Goal: Transaction & Acquisition: Obtain resource

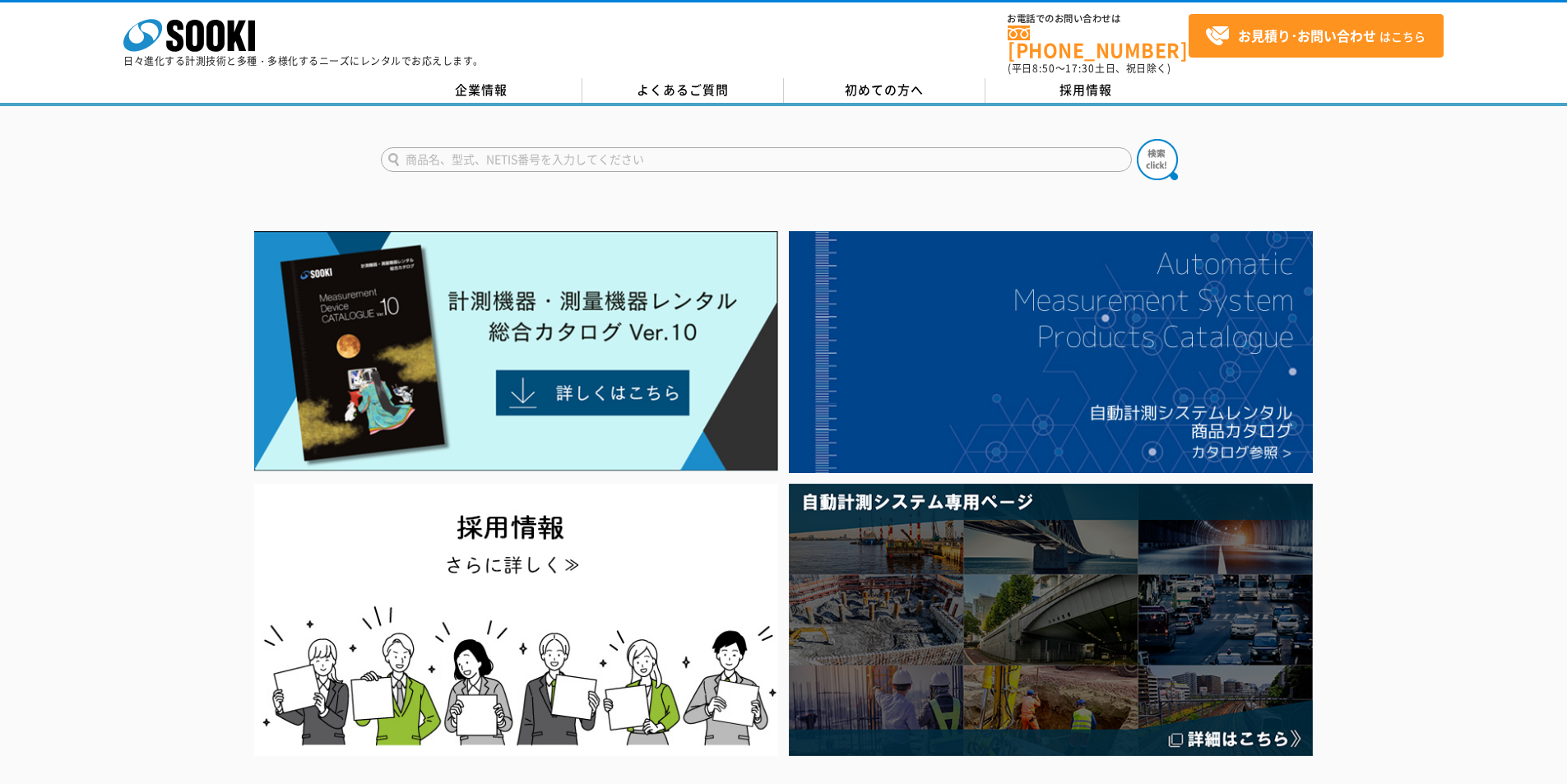
click at [807, 157] on input "text" at bounding box center [757, 159] width 751 height 25
type input "キャスポル"
click at [1165, 152] on img at bounding box center [1157, 159] width 41 height 41
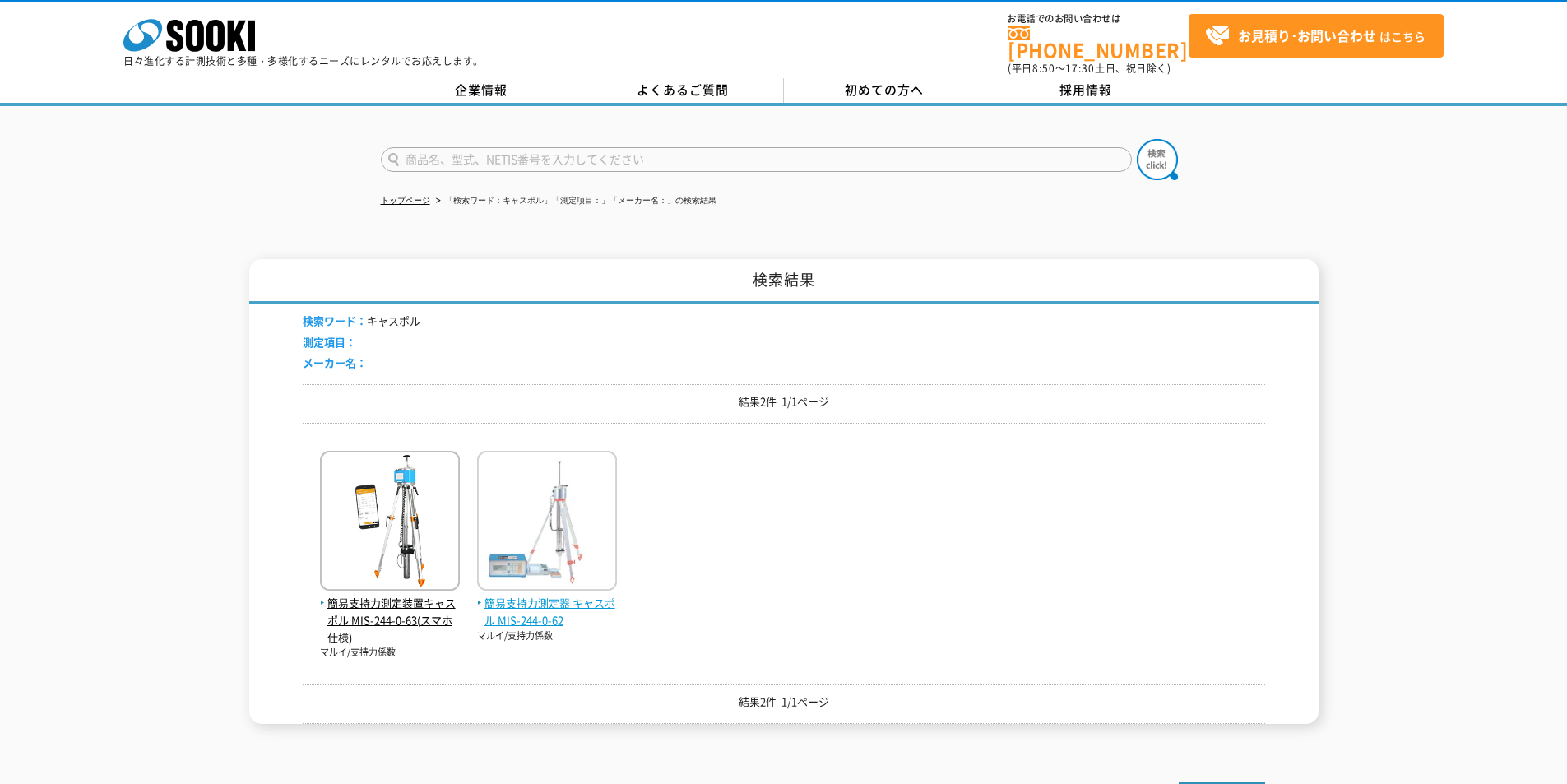
click at [548, 594] on span "簡易支持力測定器 キャスポル MIS-244-0-62" at bounding box center [547, 611] width 140 height 35
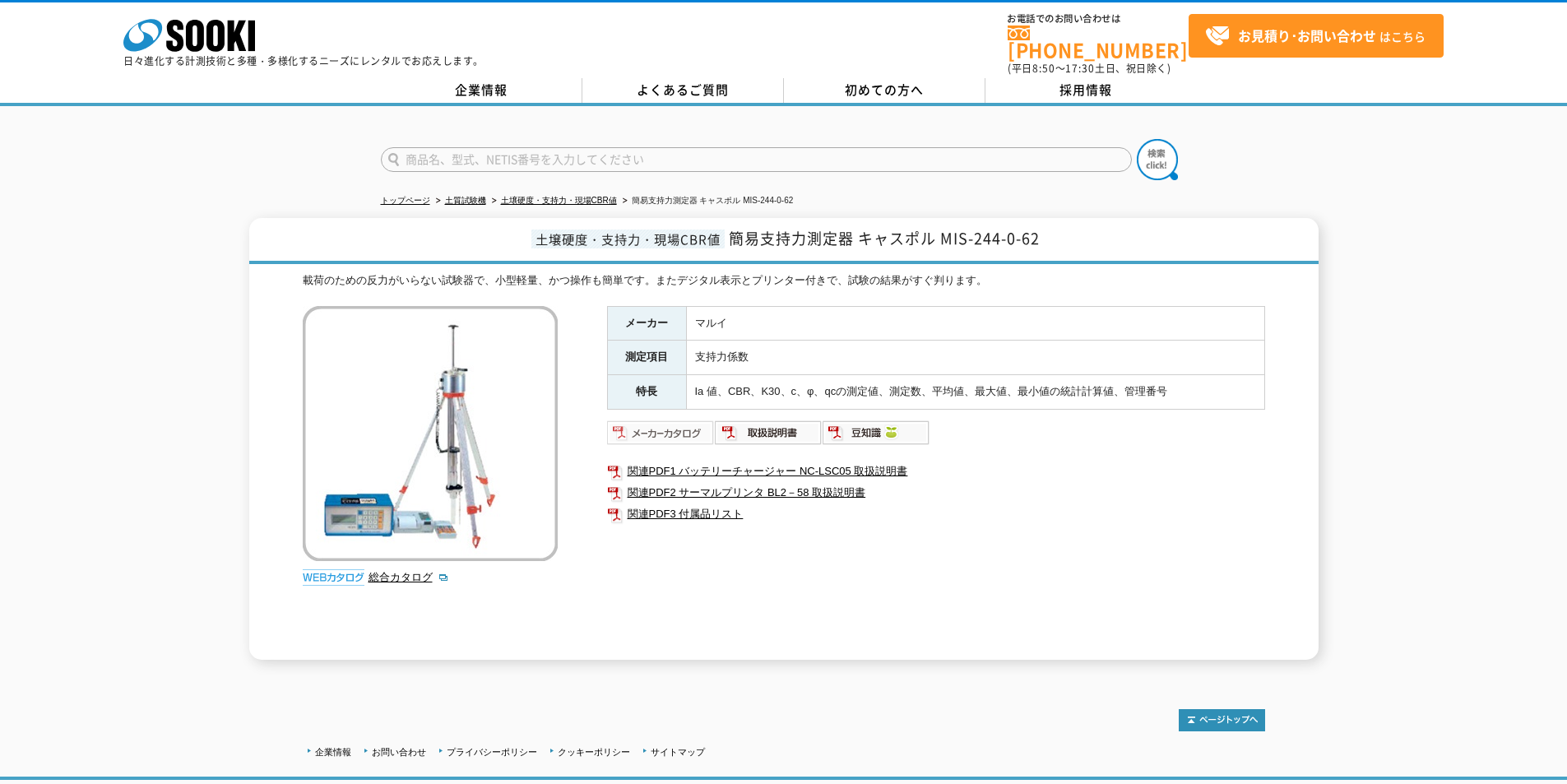
click at [662, 424] on img at bounding box center [661, 432] width 108 height 27
click at [242, 45] on polygon at bounding box center [237, 36] width 19 height 30
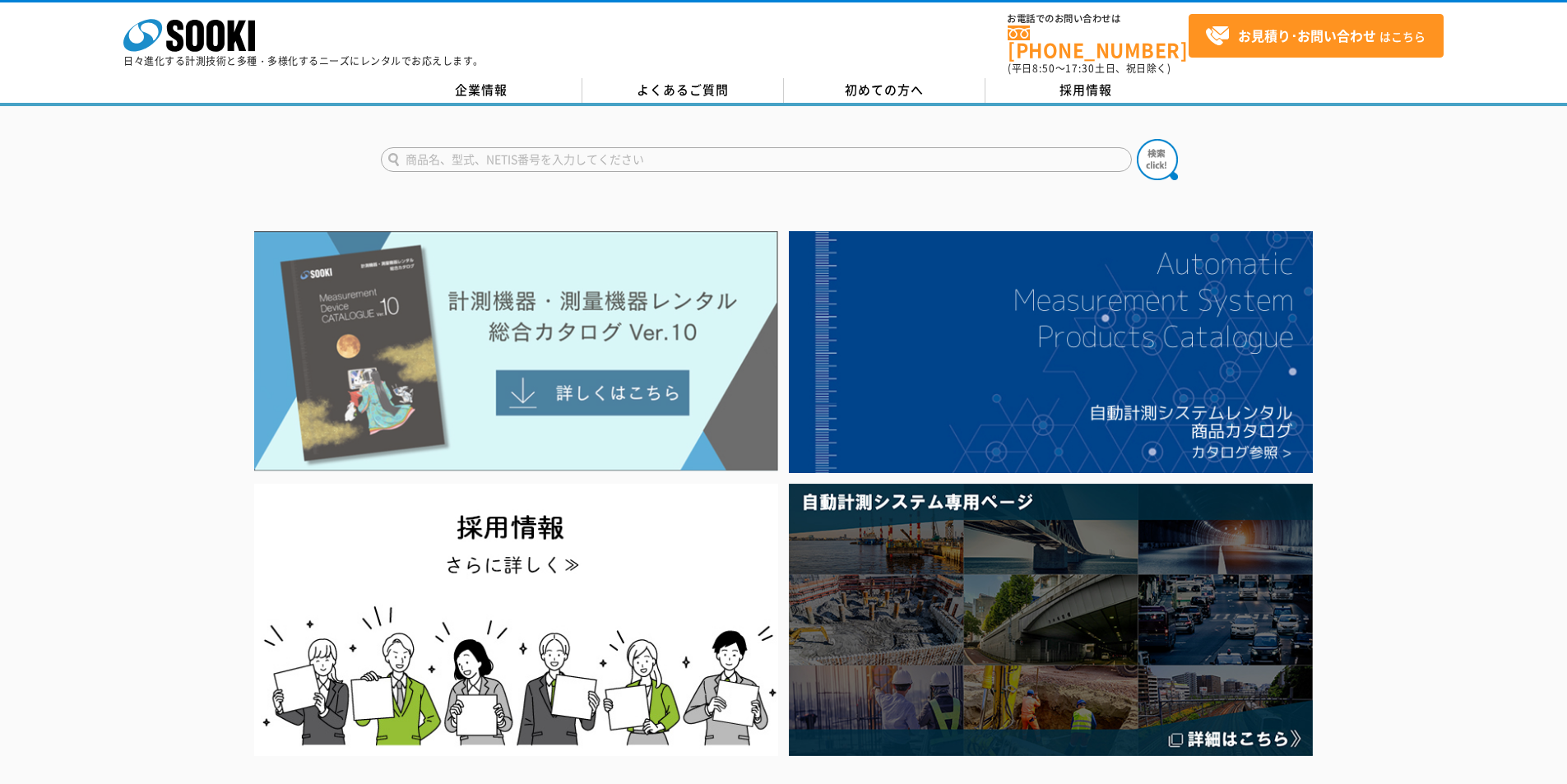
click at [599, 288] on img at bounding box center [516, 352] width 524 height 240
